Goal: Transaction & Acquisition: Purchase product/service

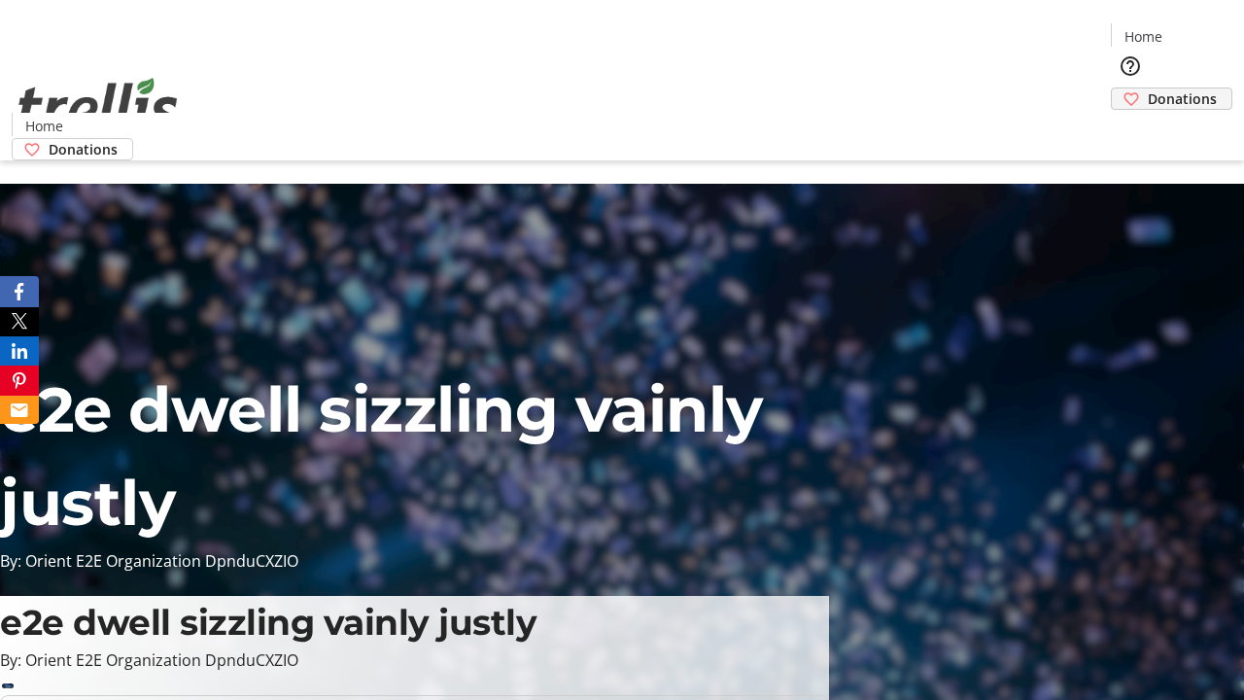
click at [1147, 88] on span "Donations" at bounding box center [1181, 98] width 69 height 20
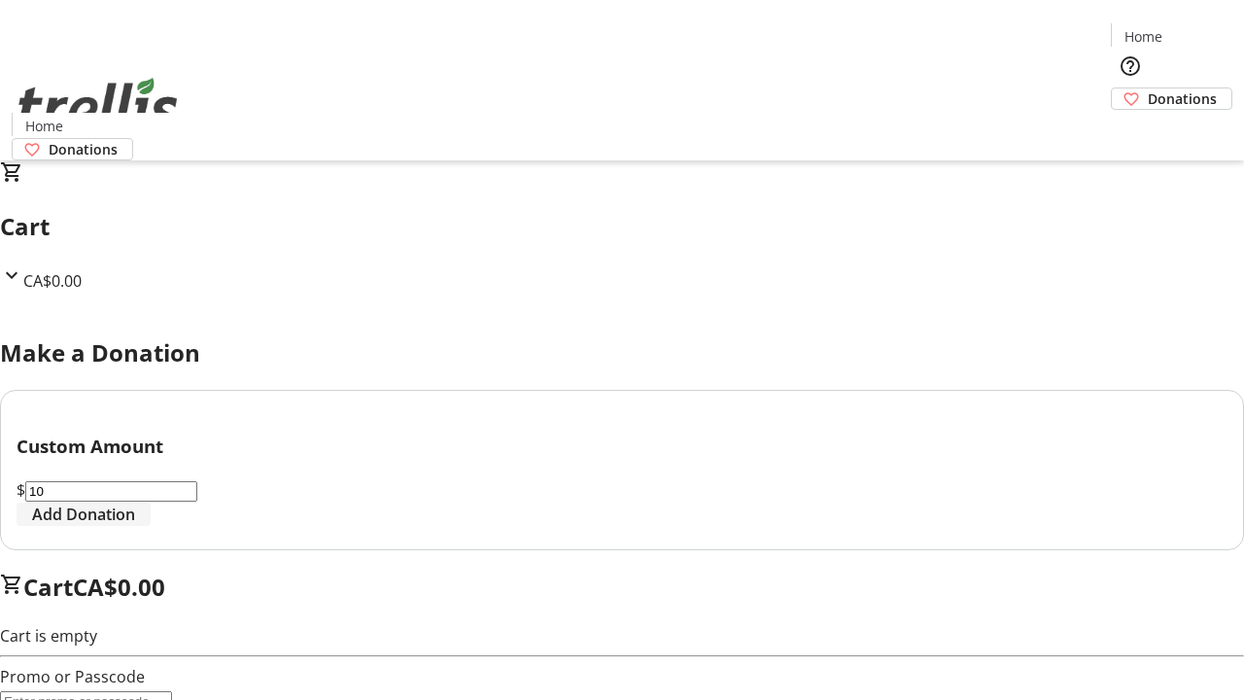
click at [135, 526] on span "Add Donation" at bounding box center [83, 513] width 103 height 23
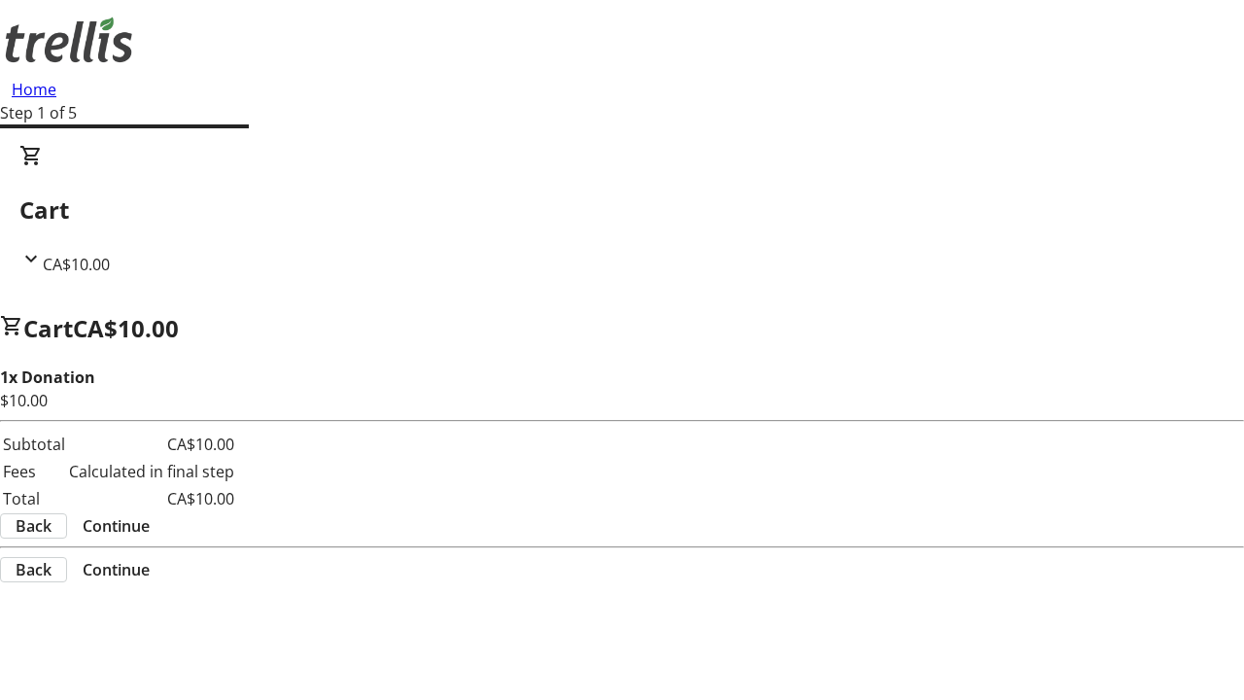
select select "CA"
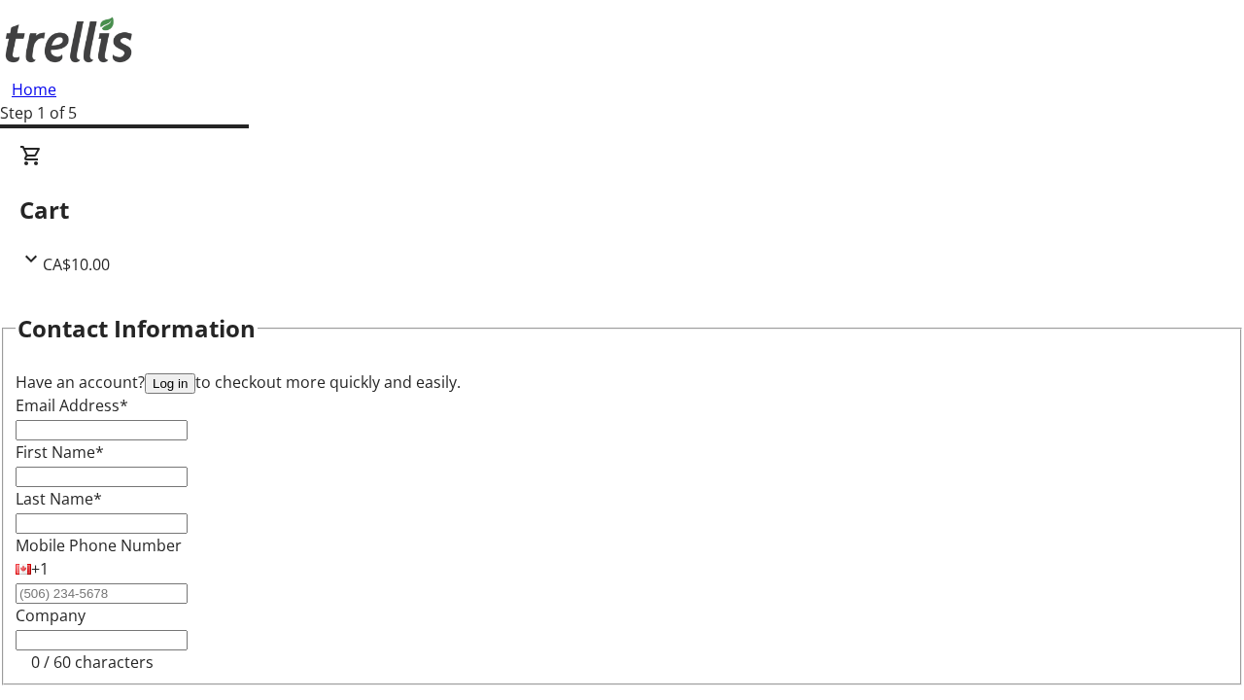
click at [195, 373] on button "Log in" at bounding box center [170, 383] width 51 height 20
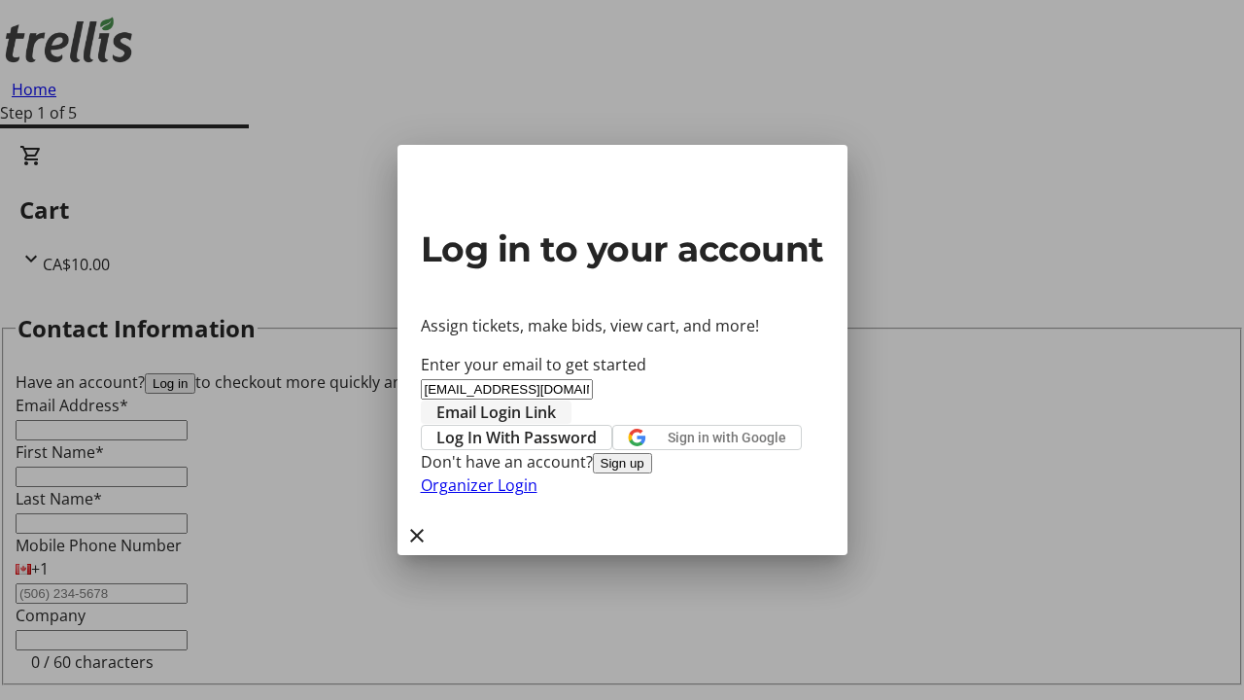
type input "[EMAIL_ADDRESS][DOMAIN_NAME]"
click at [556, 400] on span "Email Login Link" at bounding box center [496, 411] width 120 height 23
